Goal: Information Seeking & Learning: Learn about a topic

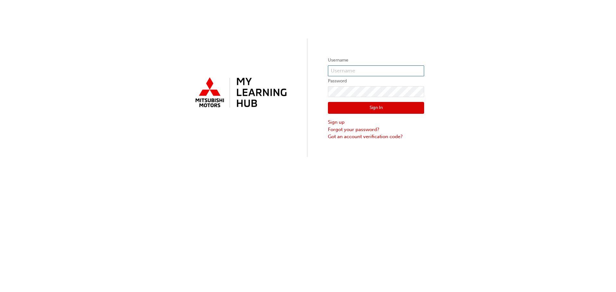
type input "0005002487"
click at [367, 106] on button "Sign In" at bounding box center [376, 108] width 96 height 12
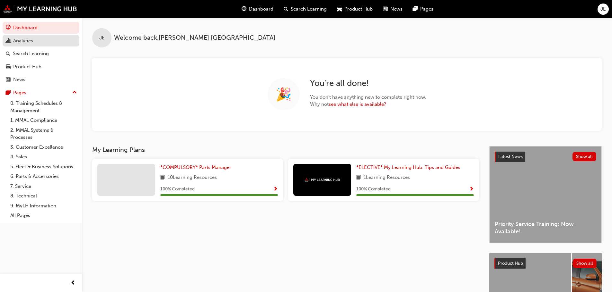
click at [20, 39] on div "Analytics" at bounding box center [23, 40] width 20 height 7
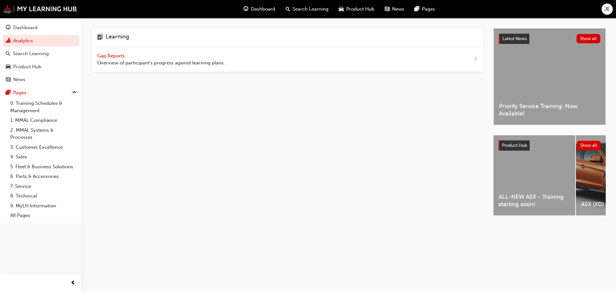
click at [477, 58] on span "next-icon" at bounding box center [475, 60] width 5 height 8
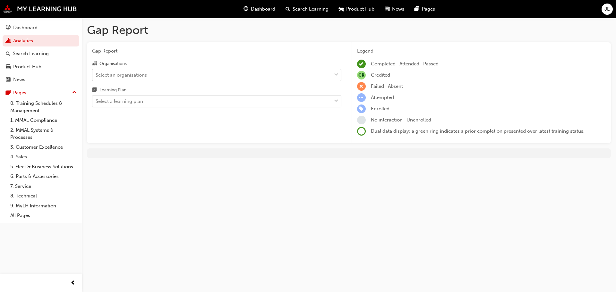
click at [135, 74] on div "Select an organisations" at bounding box center [121, 74] width 51 height 7
click at [96, 74] on input "Organisations Select an organisations" at bounding box center [96, 74] width 1 height 5
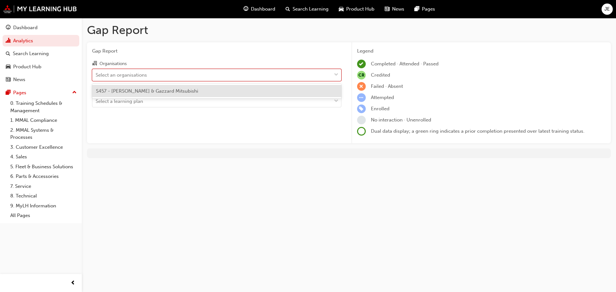
click at [133, 90] on span "S457 - [PERSON_NAME] & Gazzard Mitsubishi" at bounding box center [147, 91] width 102 height 6
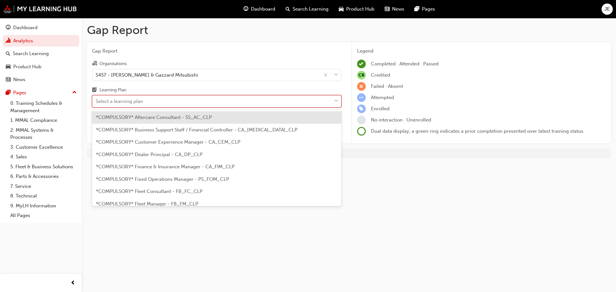
click at [171, 99] on div "Select a learning plan" at bounding box center [211, 101] width 239 height 11
click at [96, 99] on input "Learning Plan option *COMPULSORY* Aftercare Consultant - SS_AC_CLP focused, 1 o…" at bounding box center [96, 101] width 1 height 5
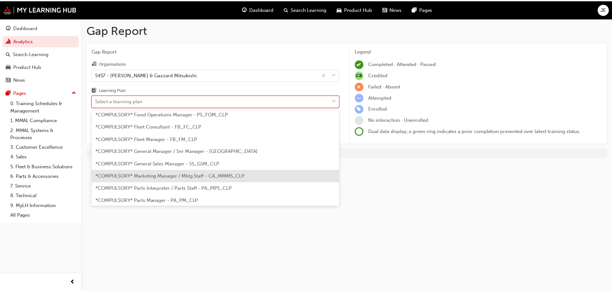
scroll to position [64, 0]
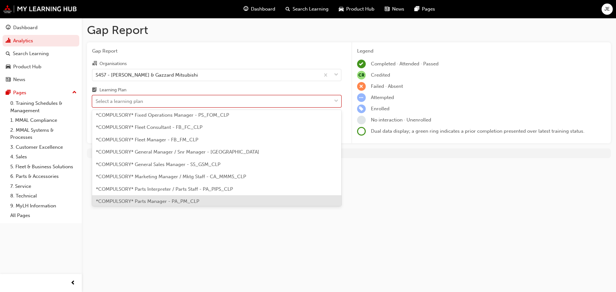
click at [149, 199] on span "*COMPULSORY* Parts Manager - PA_PM_CLP" at bounding box center [147, 202] width 103 height 6
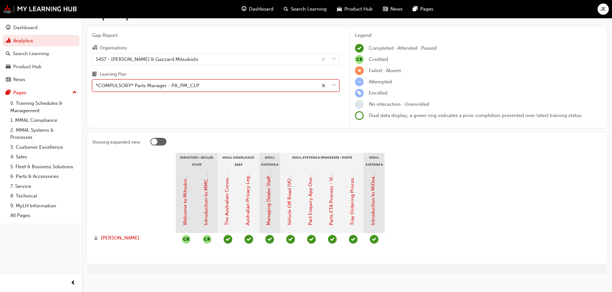
scroll to position [23, 0]
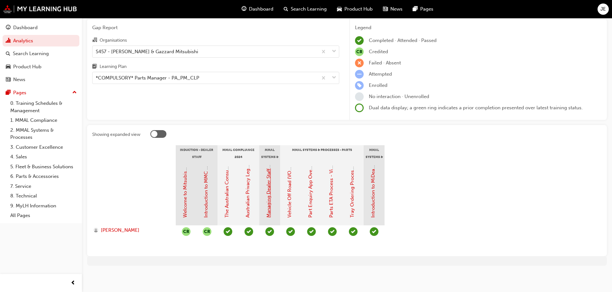
click at [271, 206] on link "Managing Dealer Staff SAP Records" at bounding box center [268, 179] width 6 height 78
